Goal: Task Accomplishment & Management: Complete application form

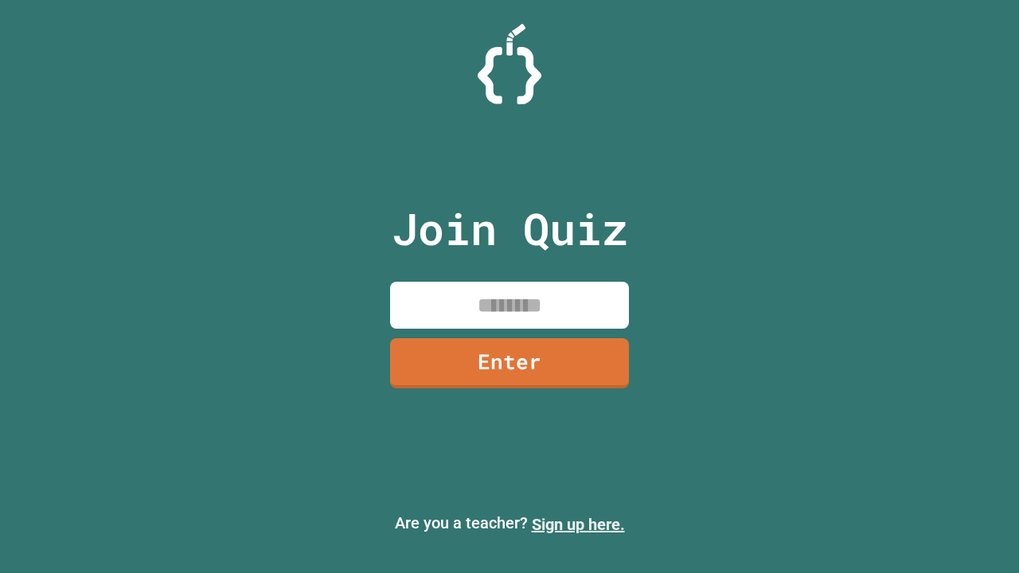
click at [578, 525] on link "Sign up here." at bounding box center [578, 524] width 93 height 19
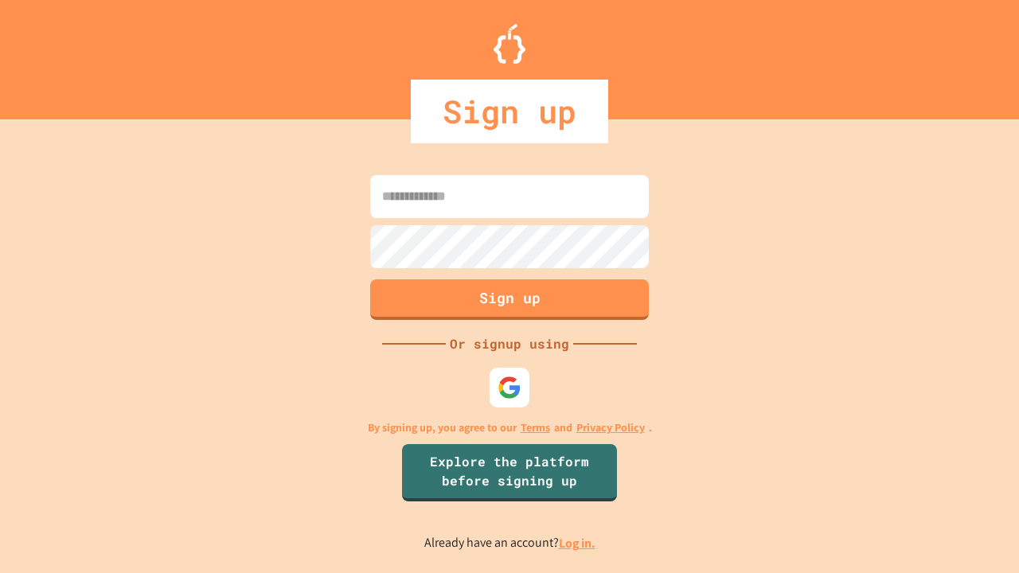
click at [578, 543] on link "Log in." at bounding box center [577, 543] width 37 height 17
